Goal: Transaction & Acquisition: Book appointment/travel/reservation

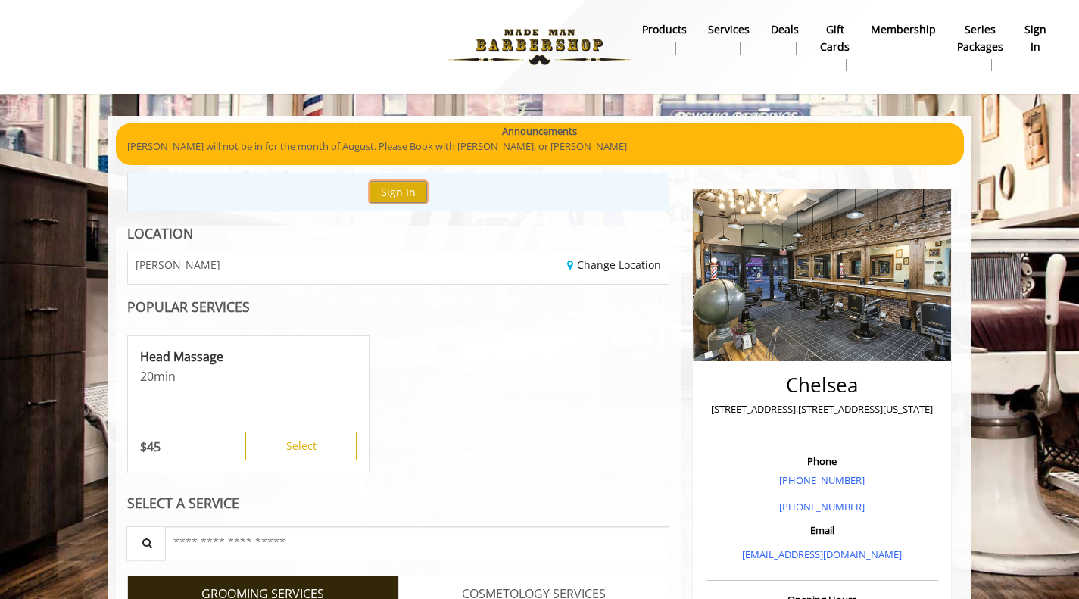
click at [377, 189] on button "Sign In" at bounding box center [399, 192] width 58 height 22
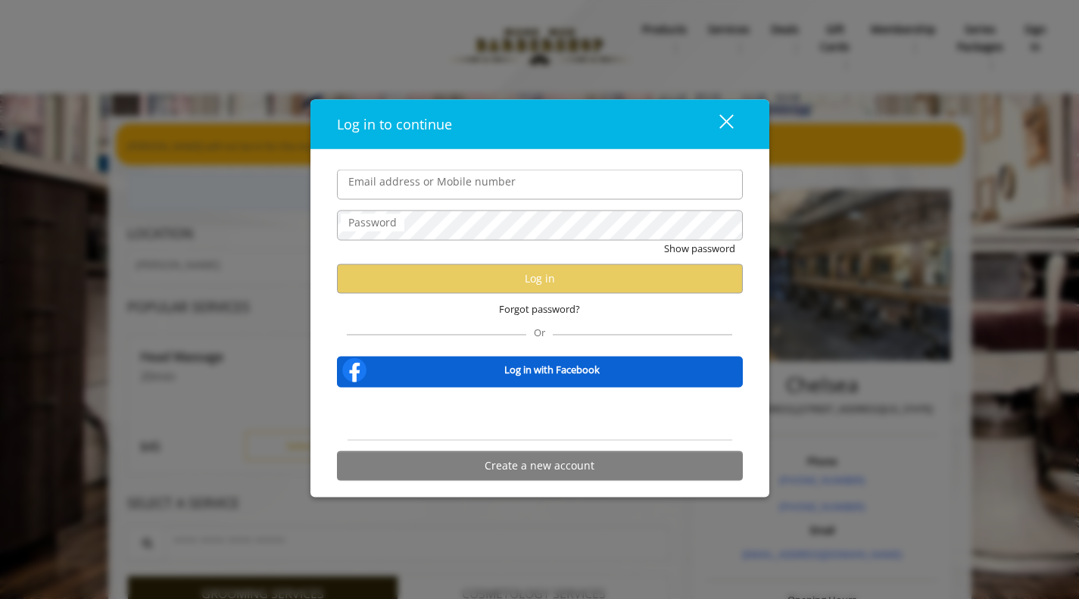
type input "**********"
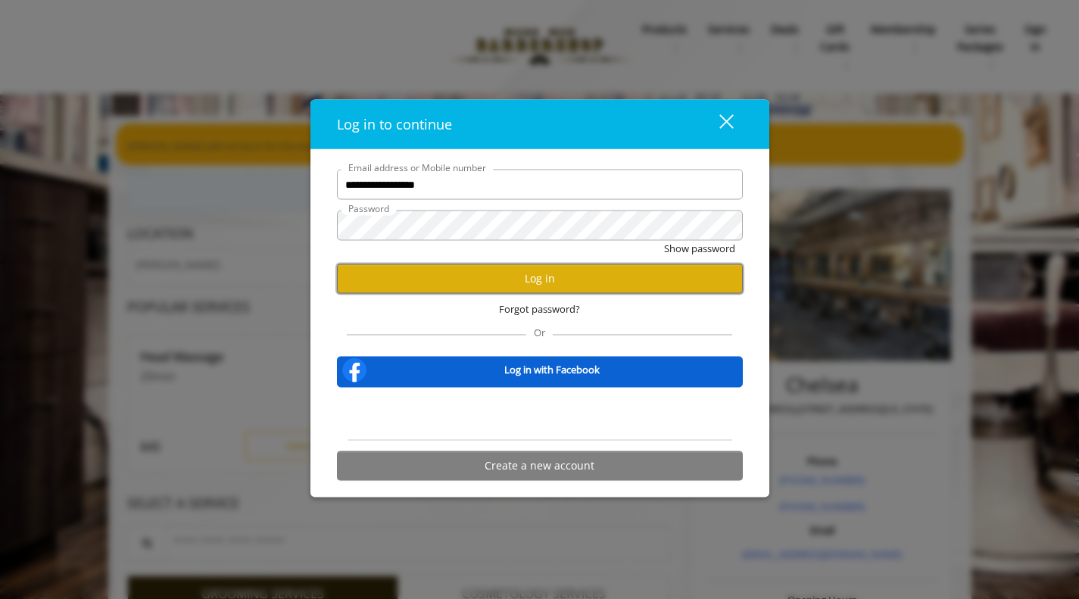
click at [531, 282] on button "Log in" at bounding box center [540, 279] width 406 height 30
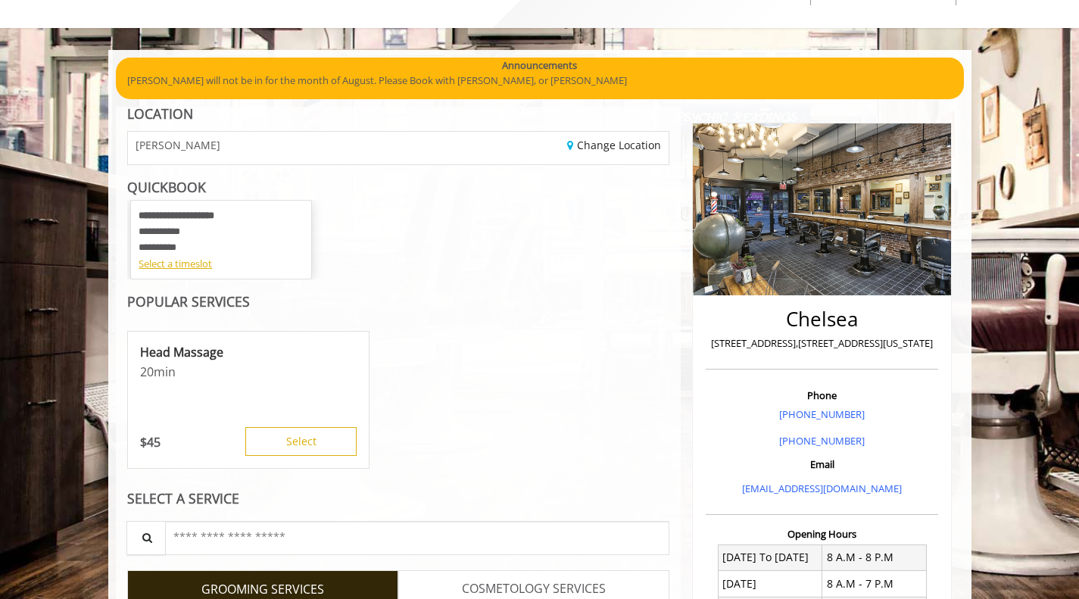
scroll to position [67, 0]
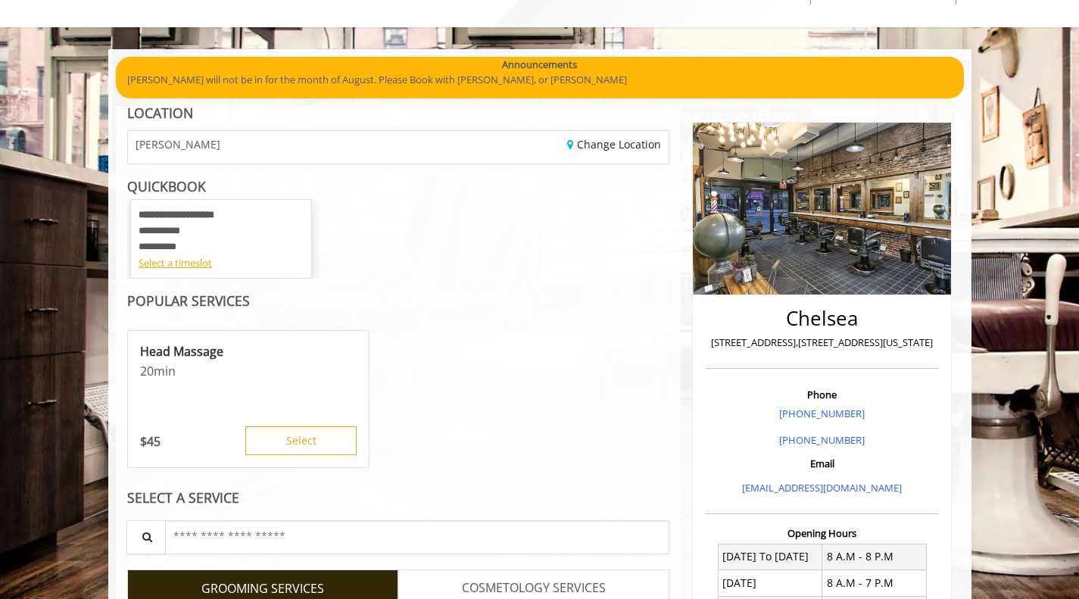
click at [162, 265] on div "Select a timeslot" at bounding box center [221, 263] width 165 height 16
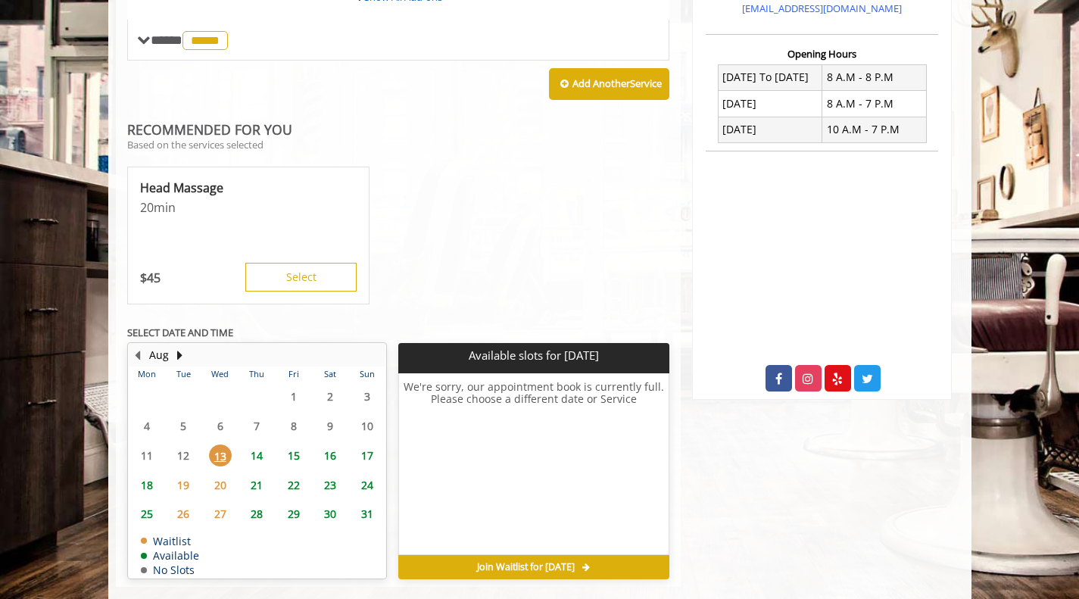
scroll to position [571, 0]
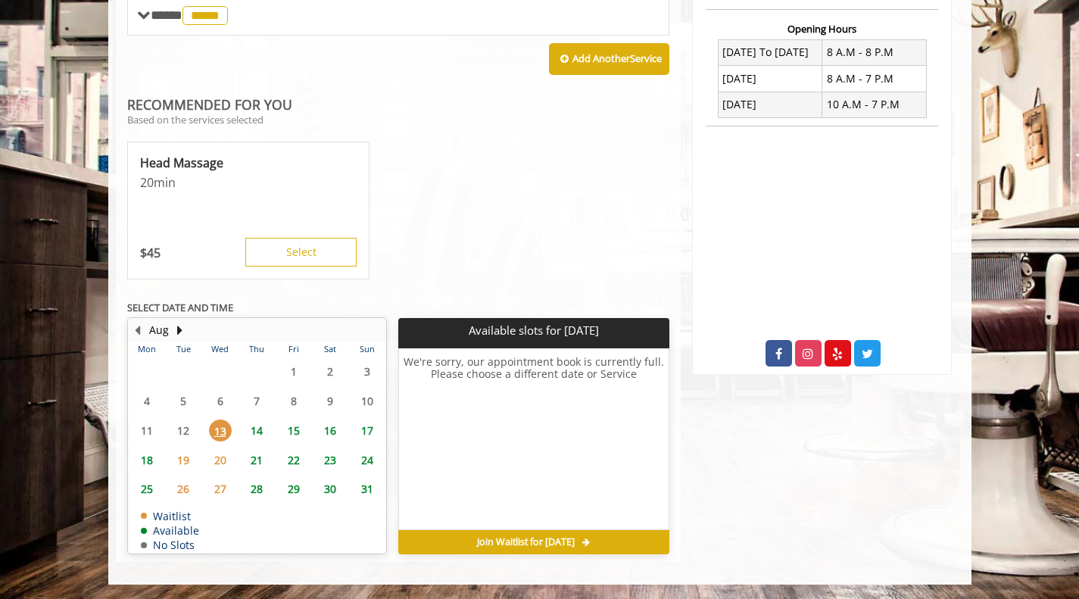
click at [332, 421] on span "16" at bounding box center [330, 431] width 23 height 22
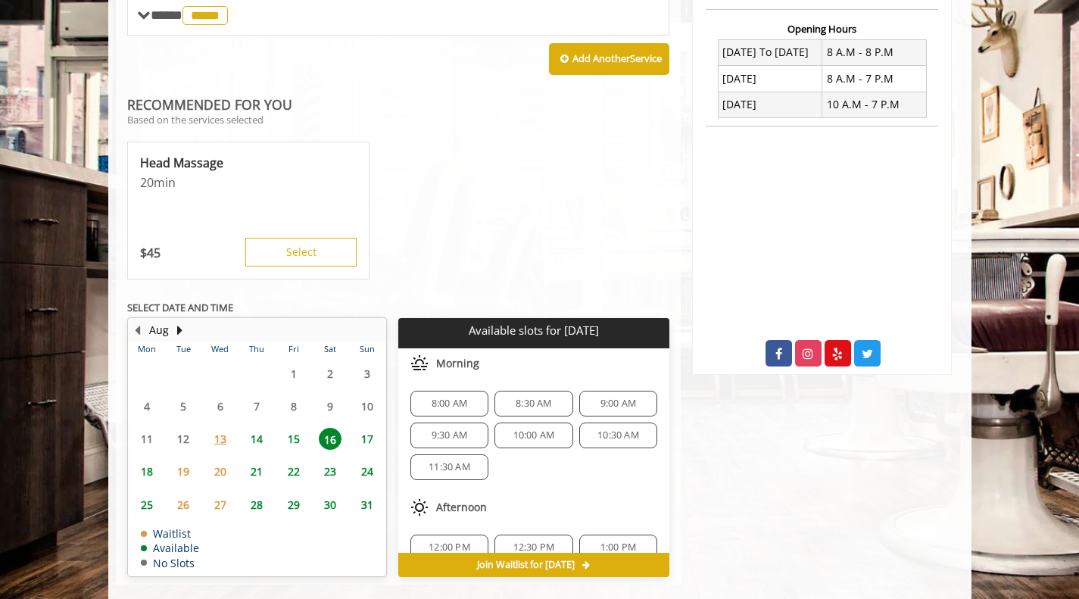
scroll to position [594, 0]
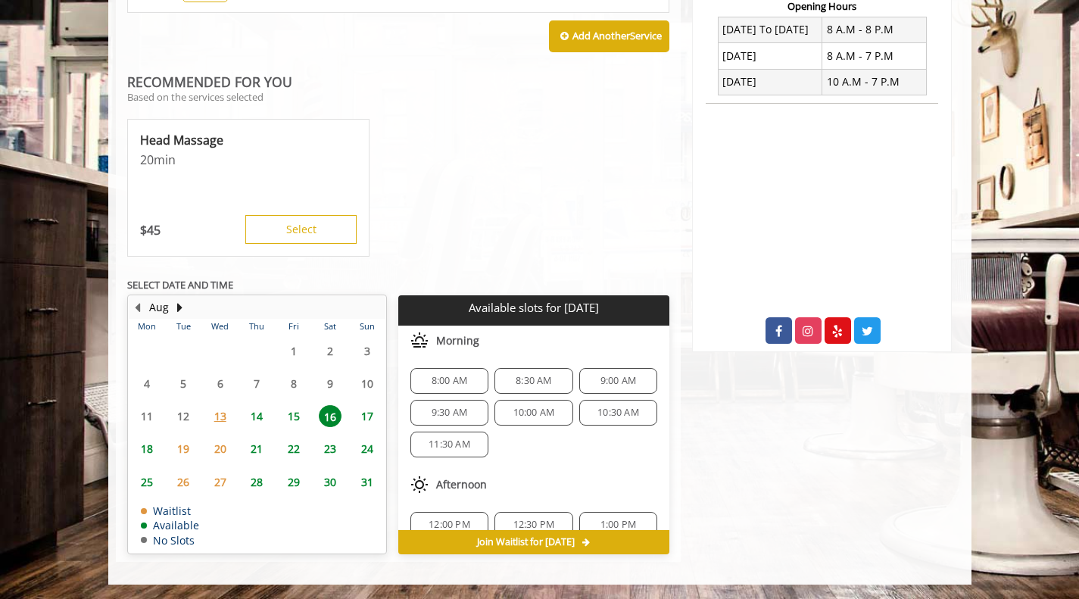
click at [296, 416] on span "15" at bounding box center [294, 416] width 23 height 22
click at [258, 418] on span "14" at bounding box center [256, 416] width 23 height 22
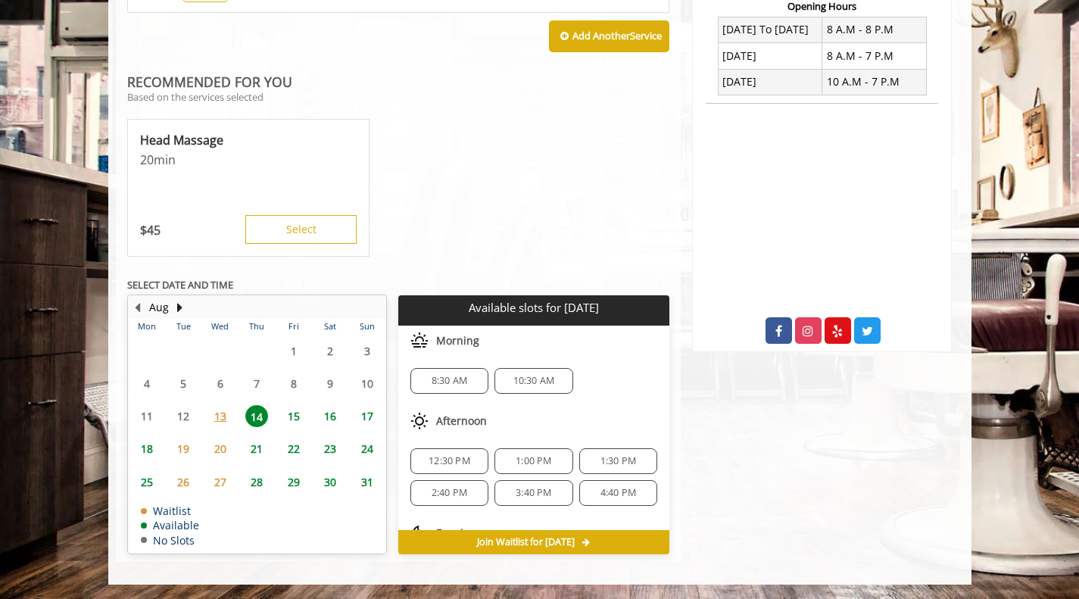
click at [290, 416] on span "15" at bounding box center [294, 416] width 23 height 22
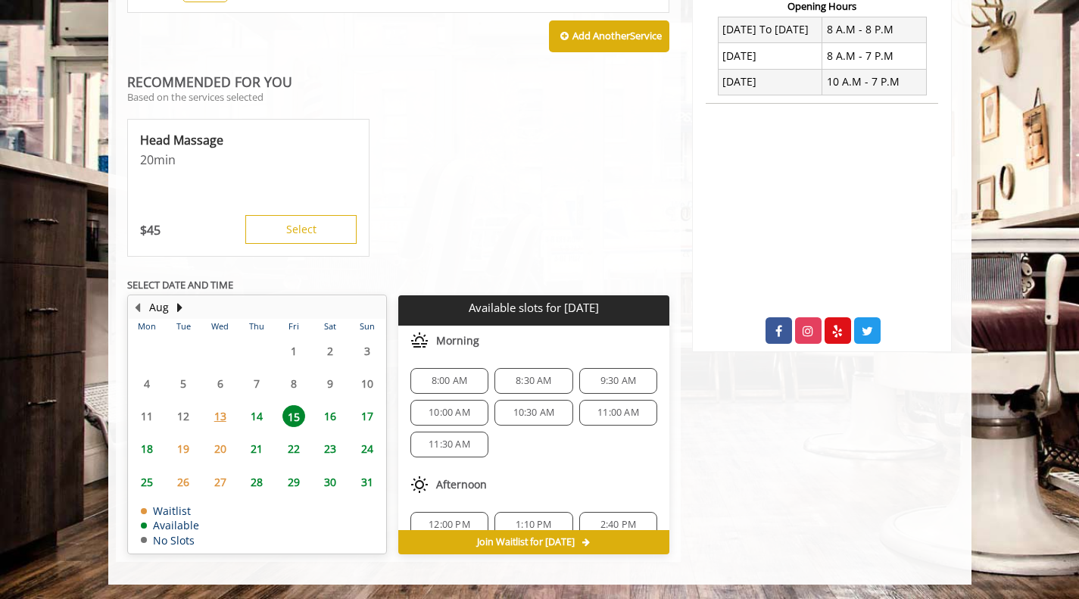
click at [602, 386] on span "9:30 AM" at bounding box center [619, 381] width 36 height 12
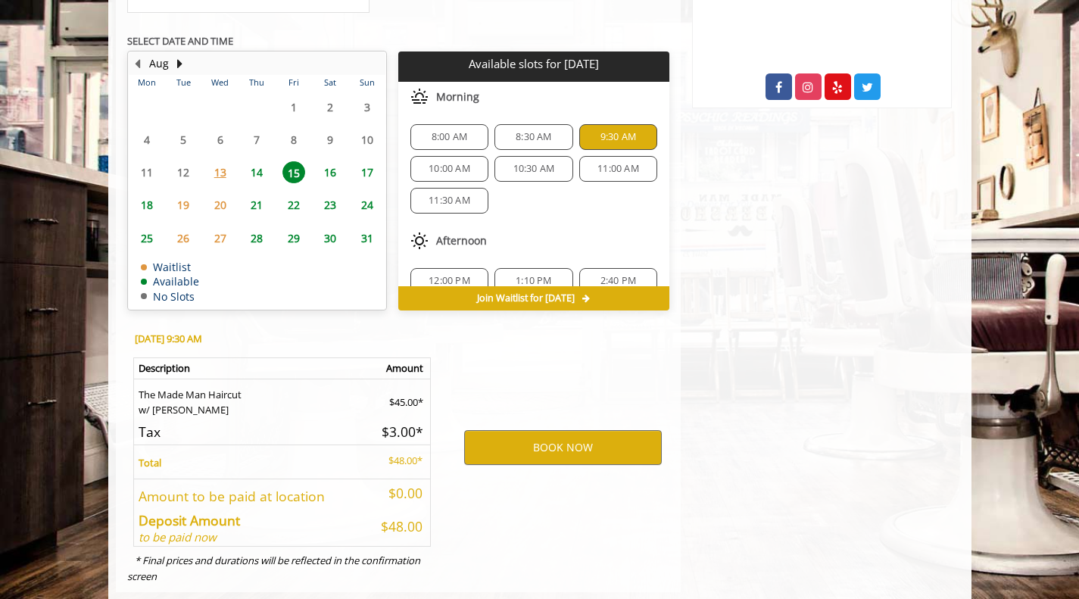
scroll to position [868, 0]
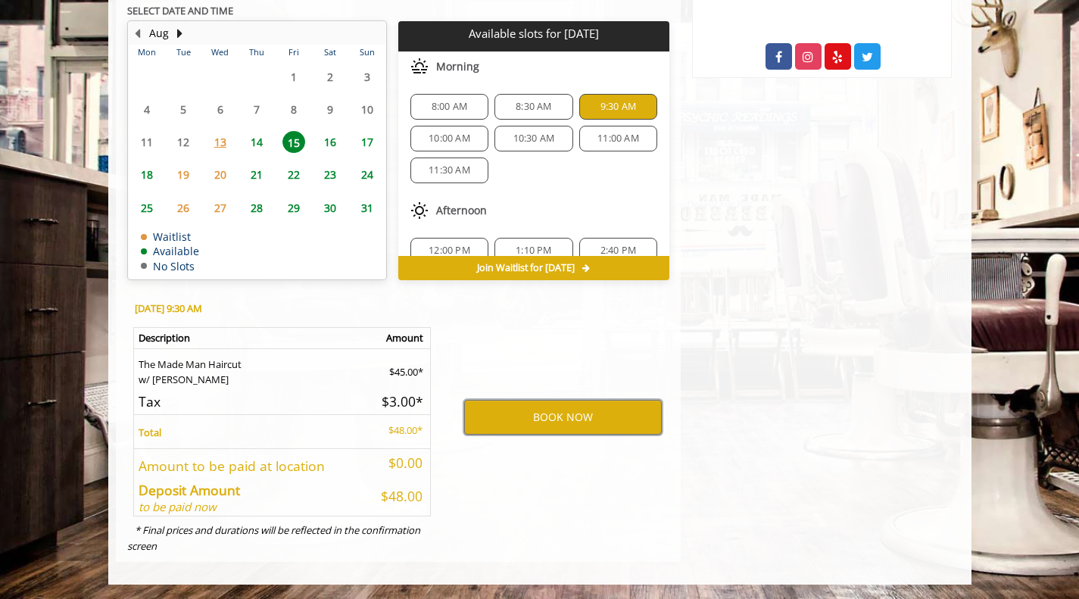
click at [574, 423] on button "BOOK NOW" at bounding box center [563, 417] width 198 height 35
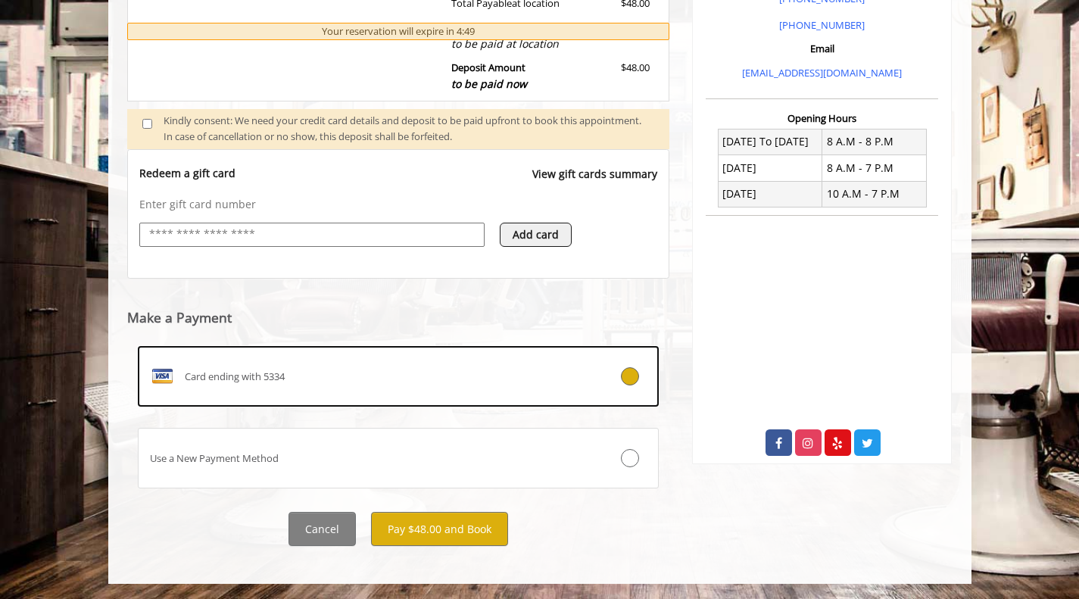
scroll to position [480, 0]
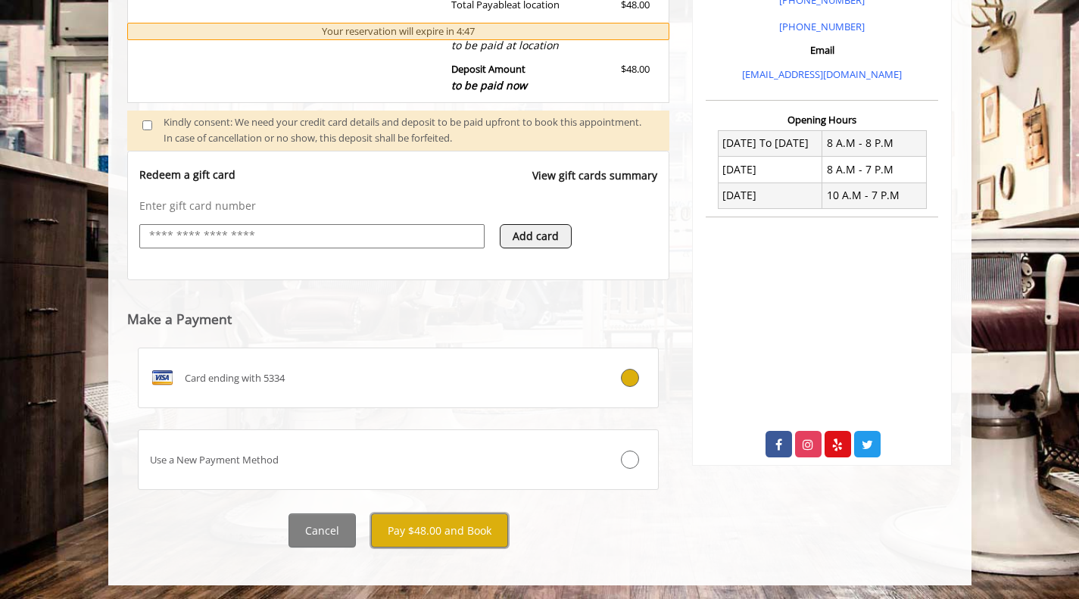
click at [403, 533] on button "Pay $48.00 and Book" at bounding box center [439, 531] width 137 height 34
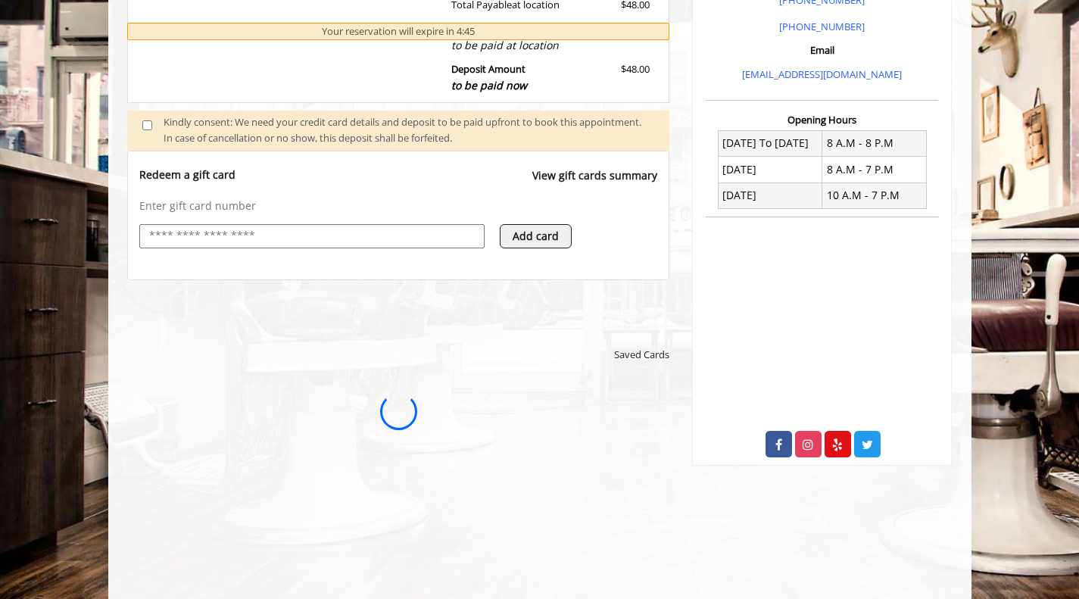
scroll to position [0, 0]
